Goal: Obtain resource: Download file/media

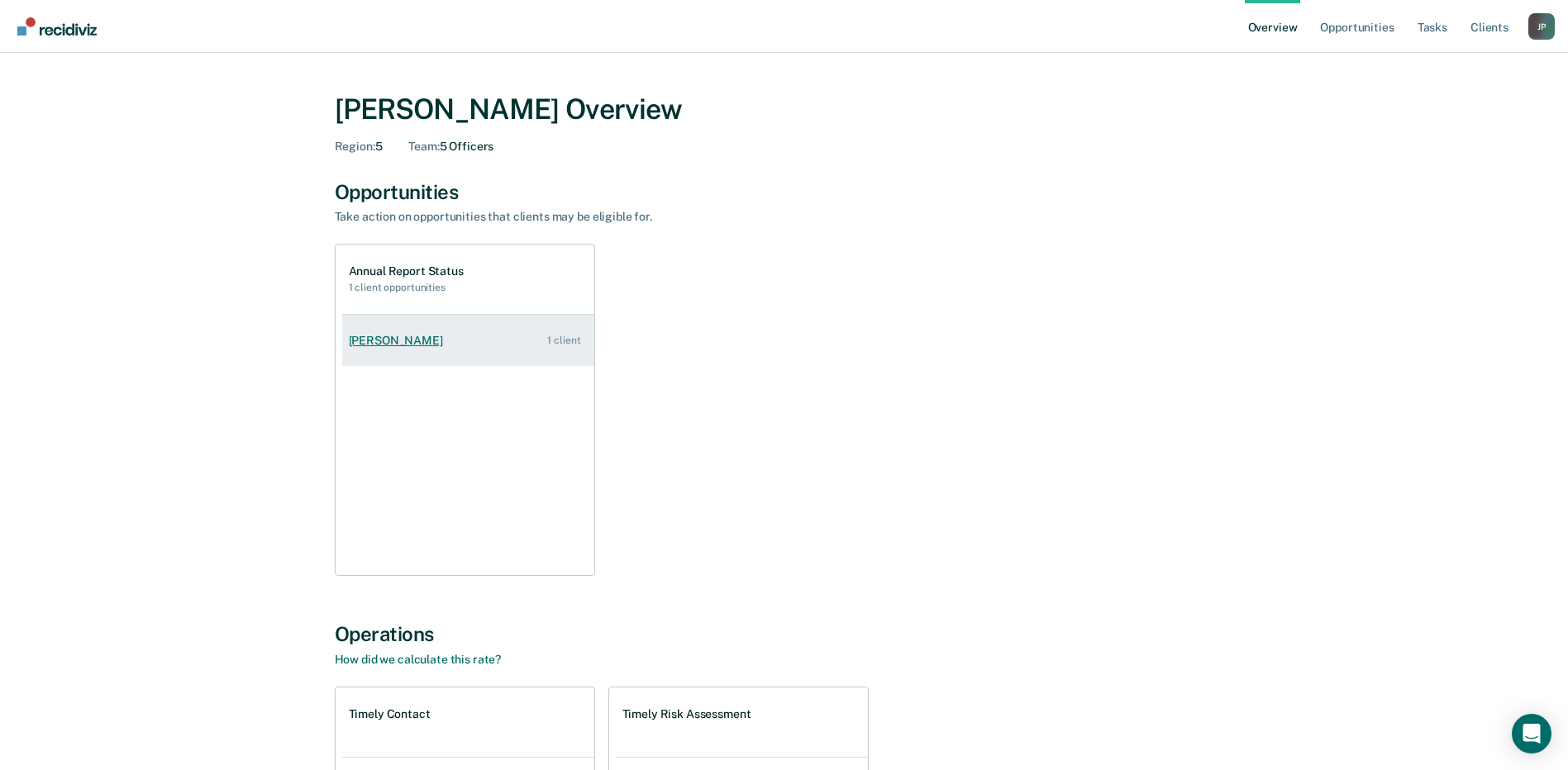
click at [386, 343] on div "[PERSON_NAME]" at bounding box center [399, 341] width 101 height 14
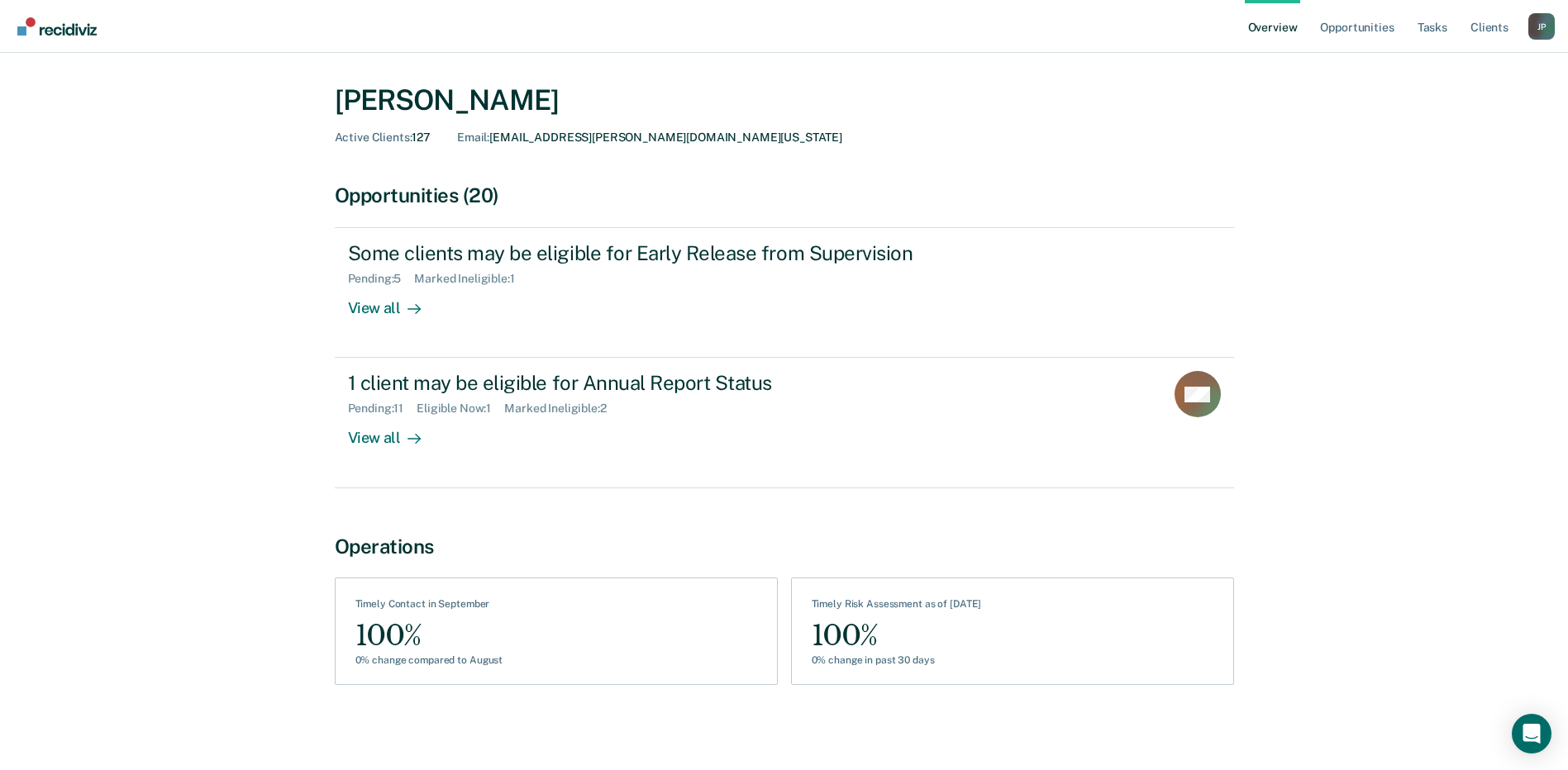
scroll to position [38, 0]
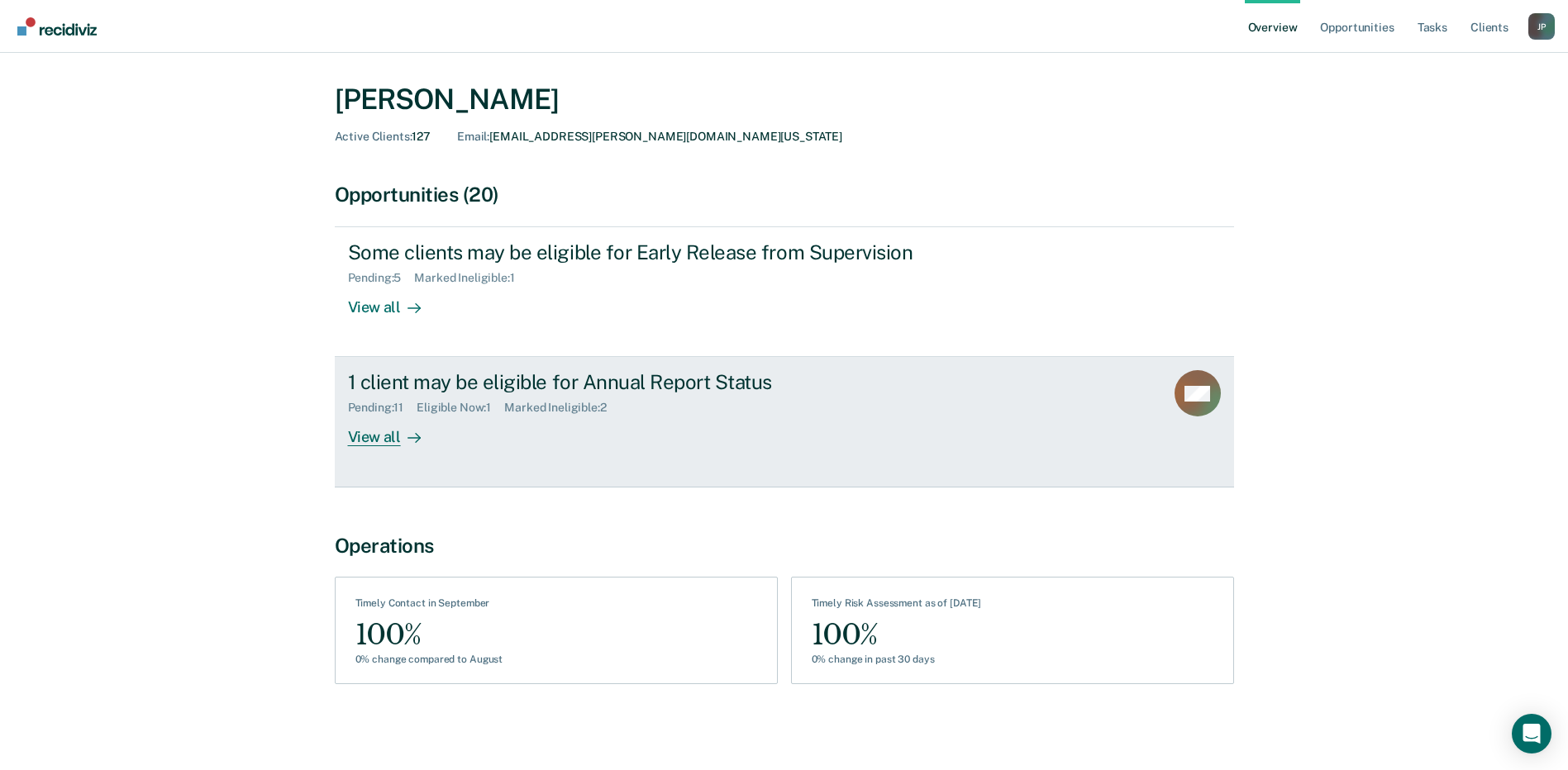
click at [369, 437] on div "View all" at bounding box center [394, 431] width 93 height 32
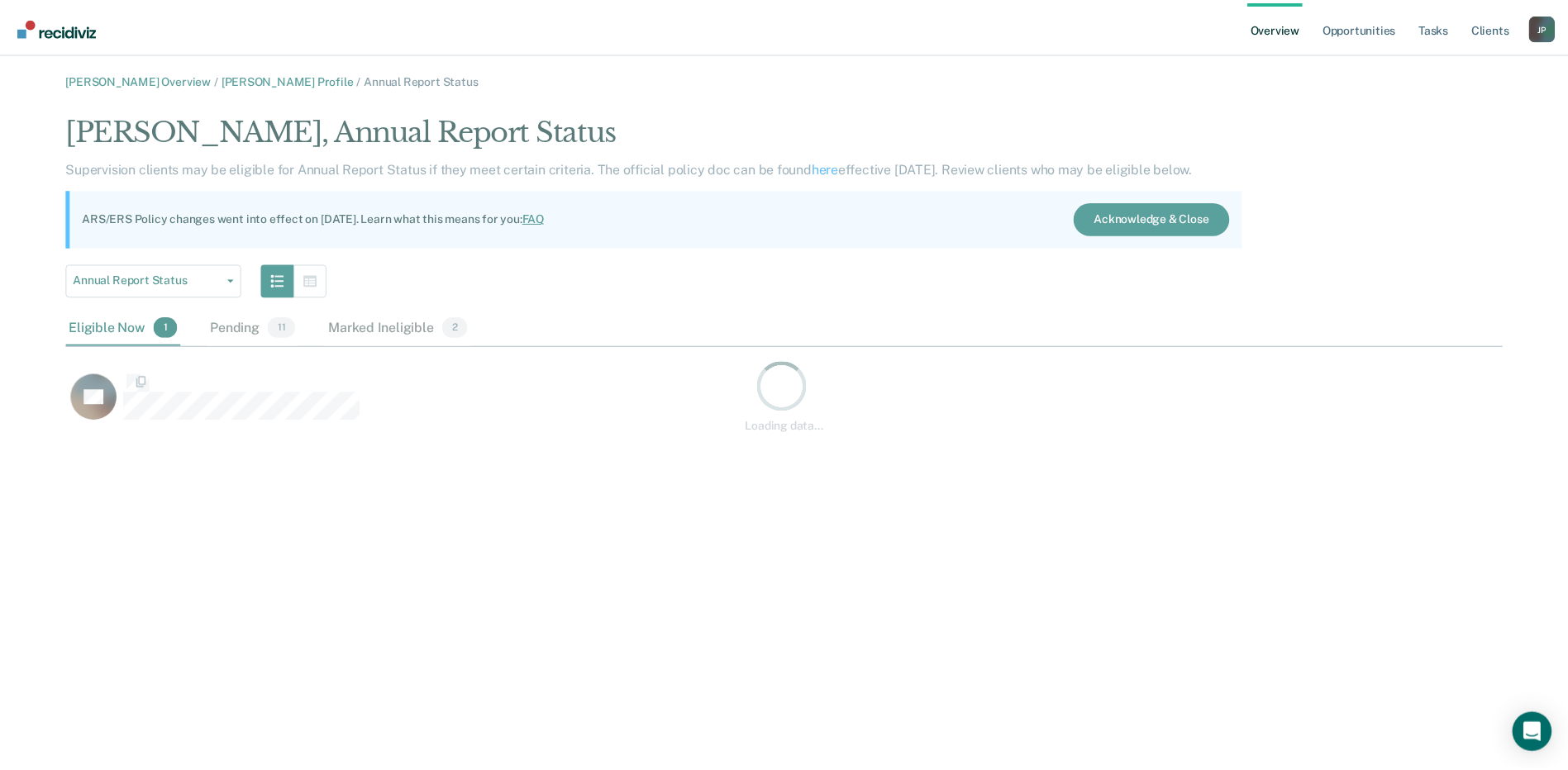
scroll to position [313, 1436]
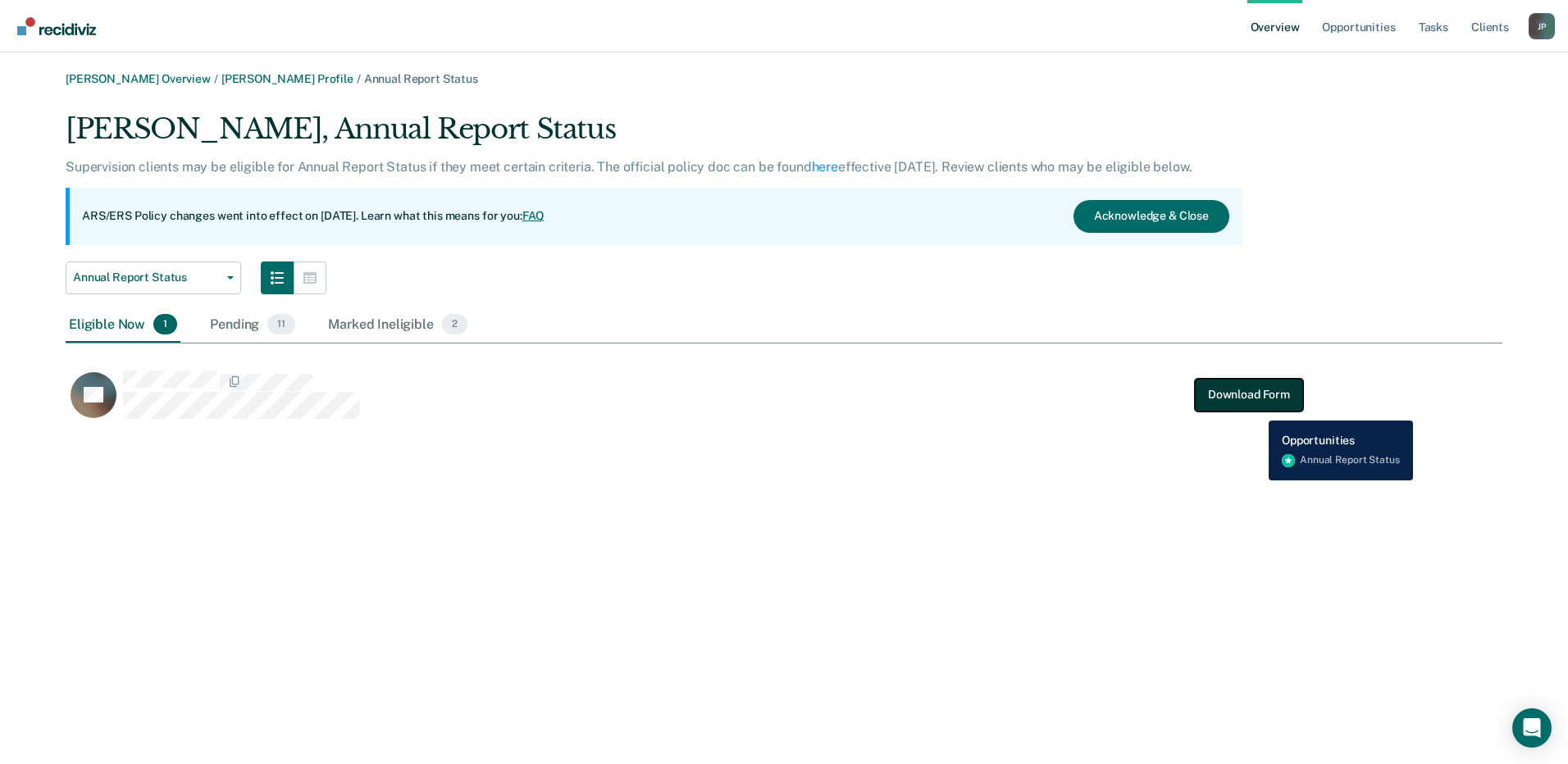
click at [1257, 408] on button "Download Form" at bounding box center [1249, 395] width 108 height 33
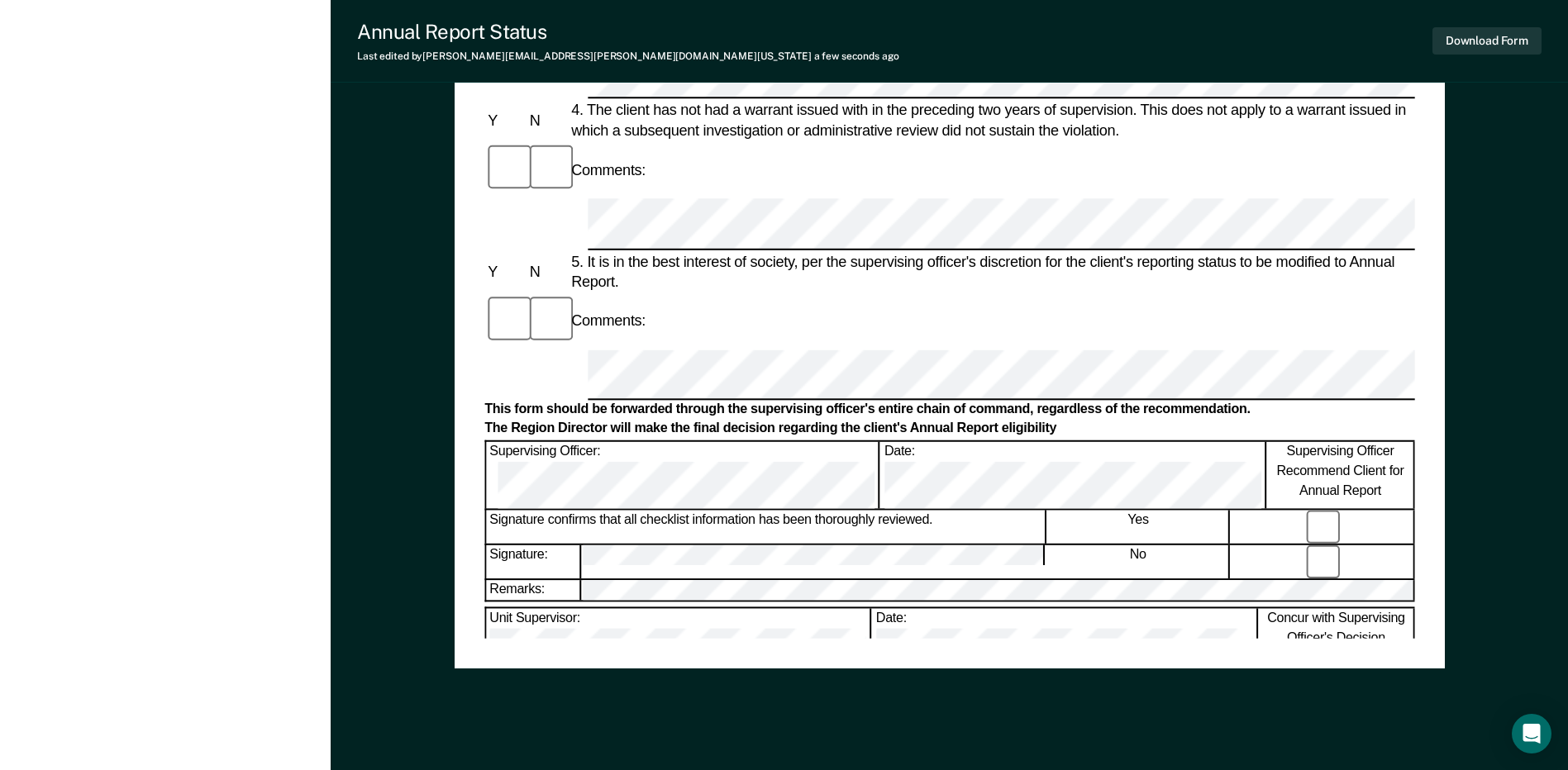
scroll to position [786, 0]
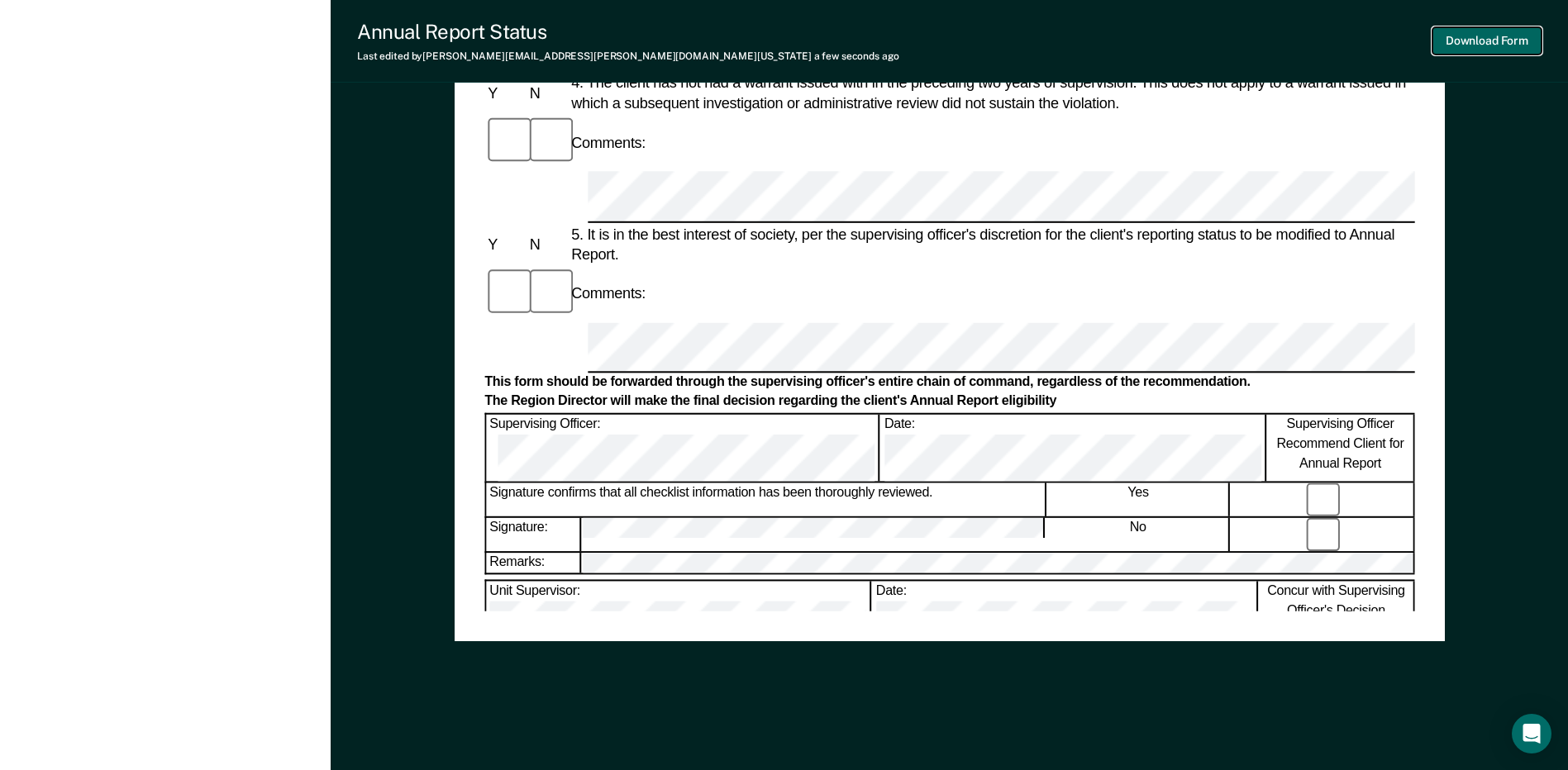
click at [1481, 37] on button "Download Form" at bounding box center [1487, 41] width 109 height 28
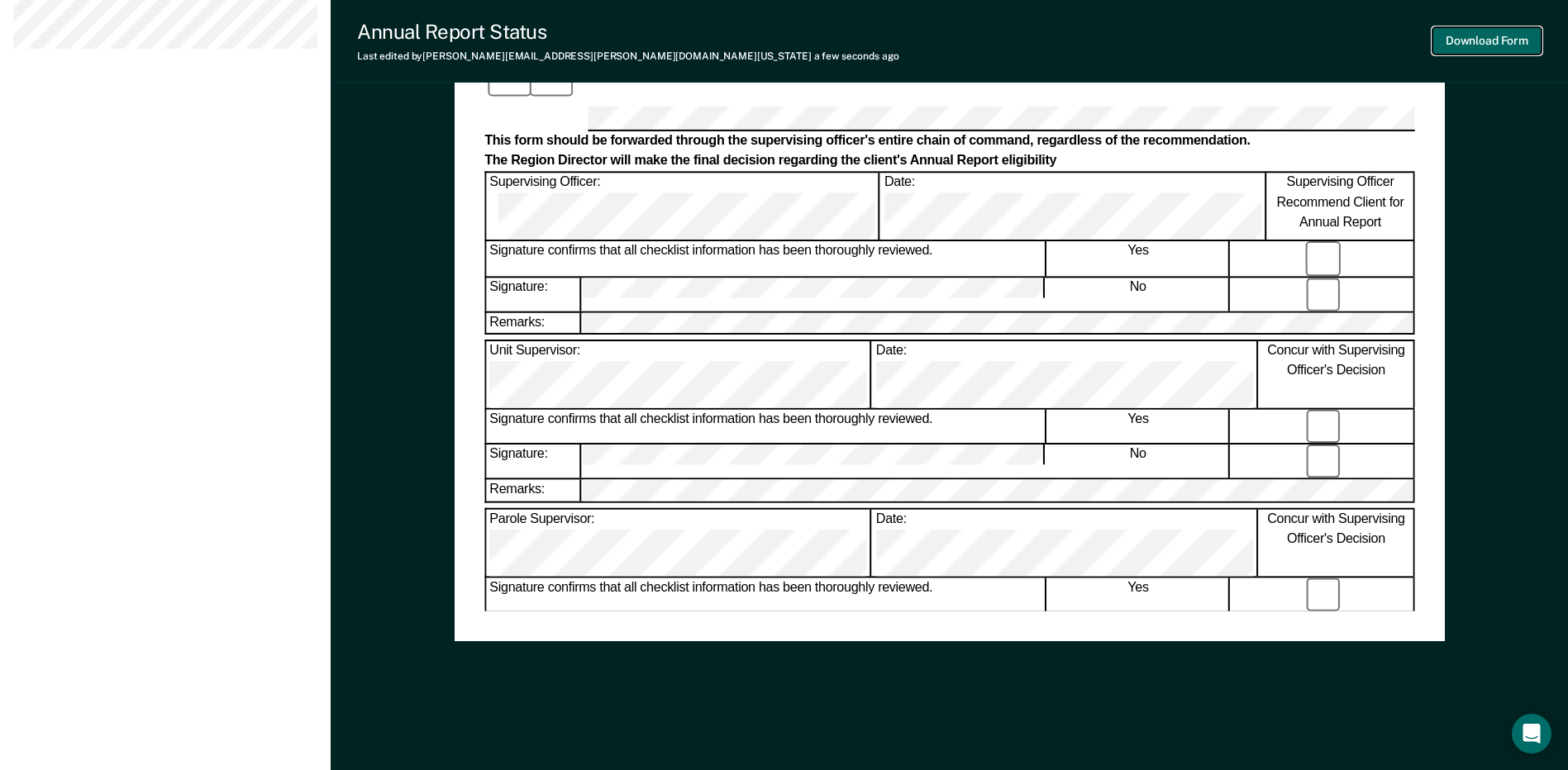
click at [1471, 37] on button "Download Form" at bounding box center [1487, 41] width 109 height 28
